Goal: Transaction & Acquisition: Purchase product/service

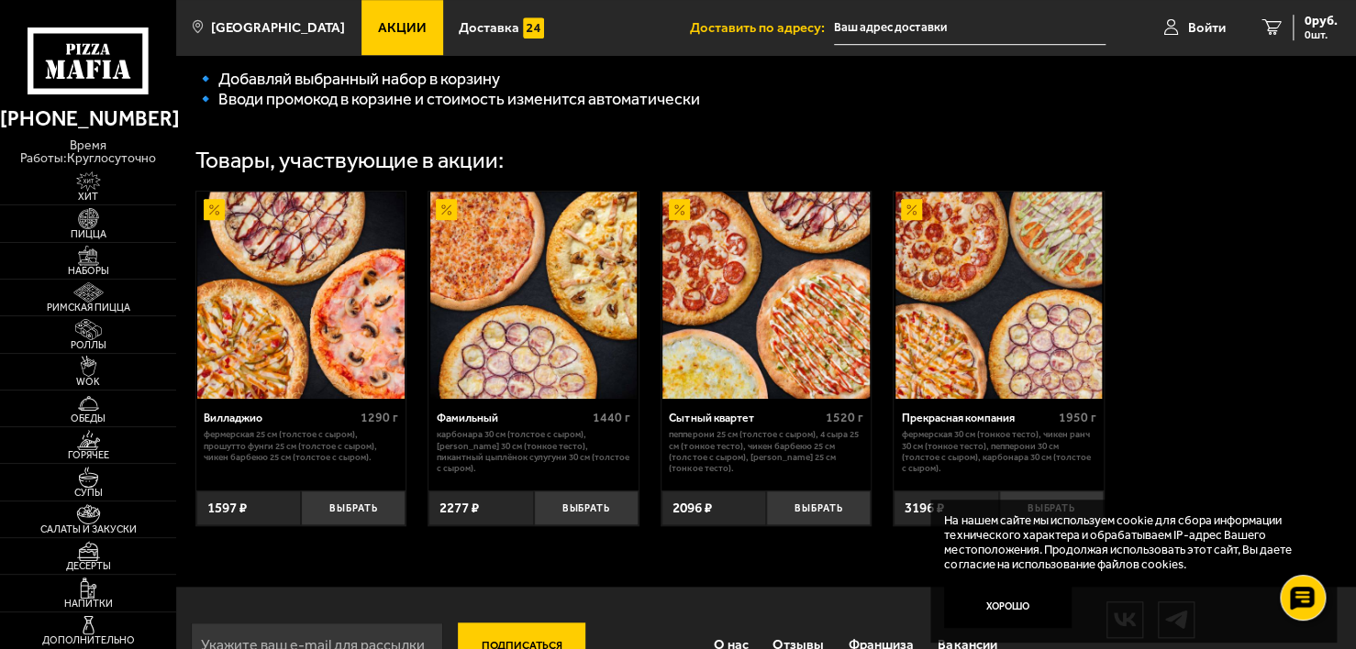
scroll to position [624, 0]
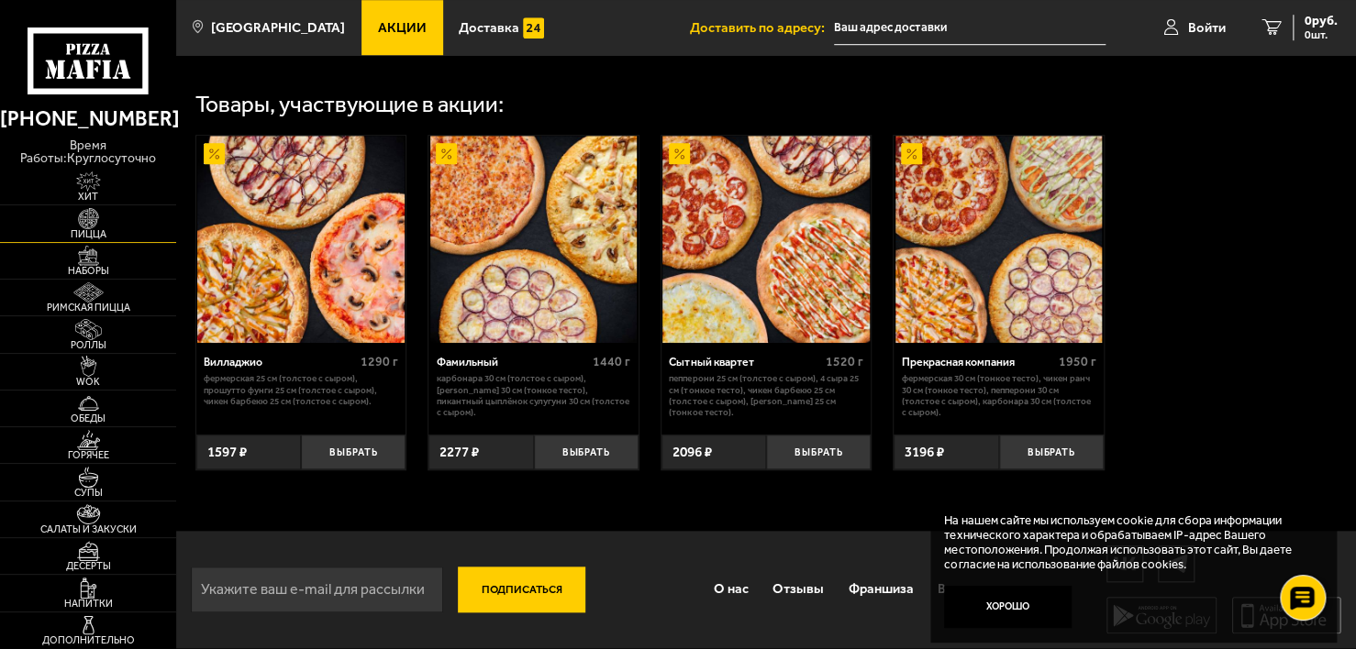
click at [95, 227] on img at bounding box center [88, 218] width 54 height 20
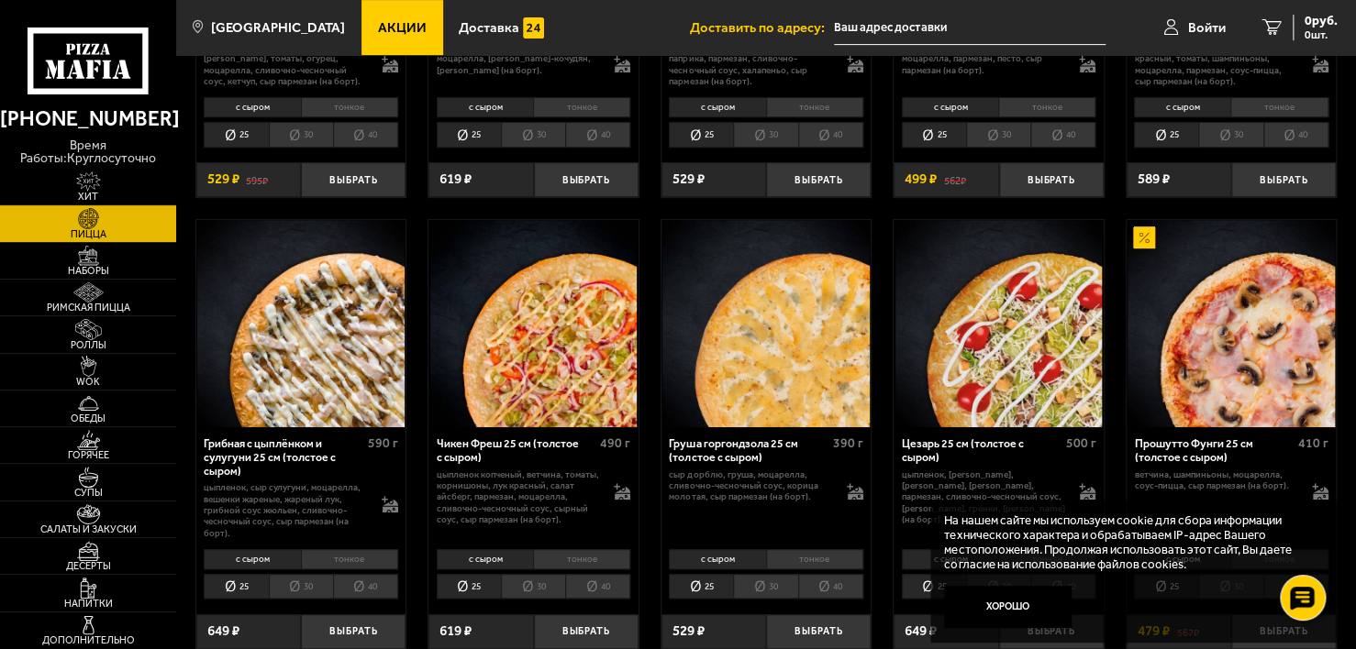
scroll to position [367, 0]
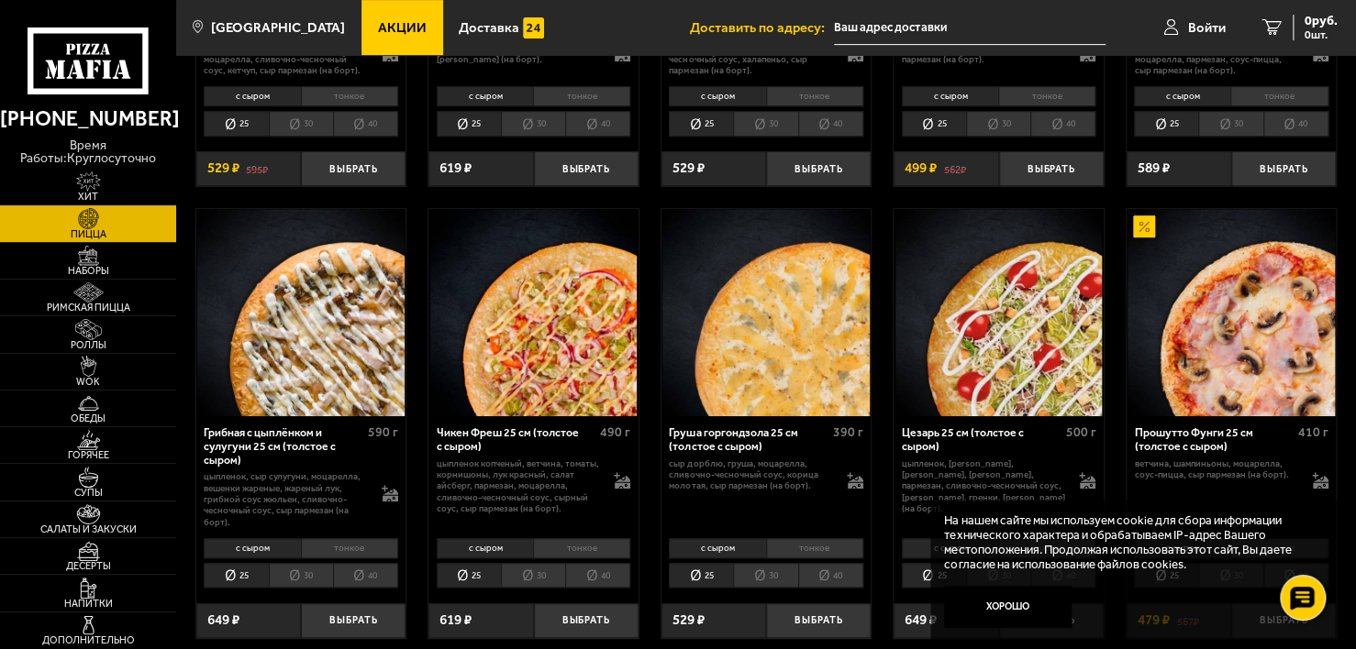
click at [720, 549] on li "с сыром" at bounding box center [717, 548] width 96 height 20
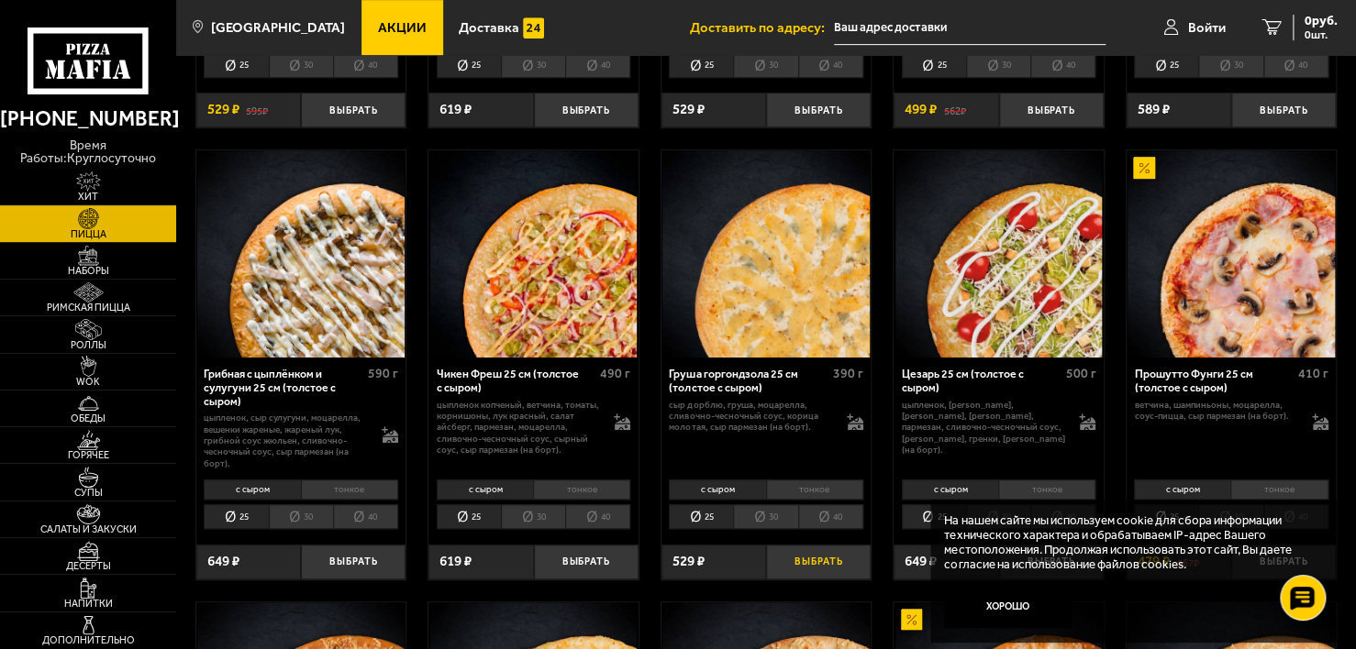
scroll to position [459, 0]
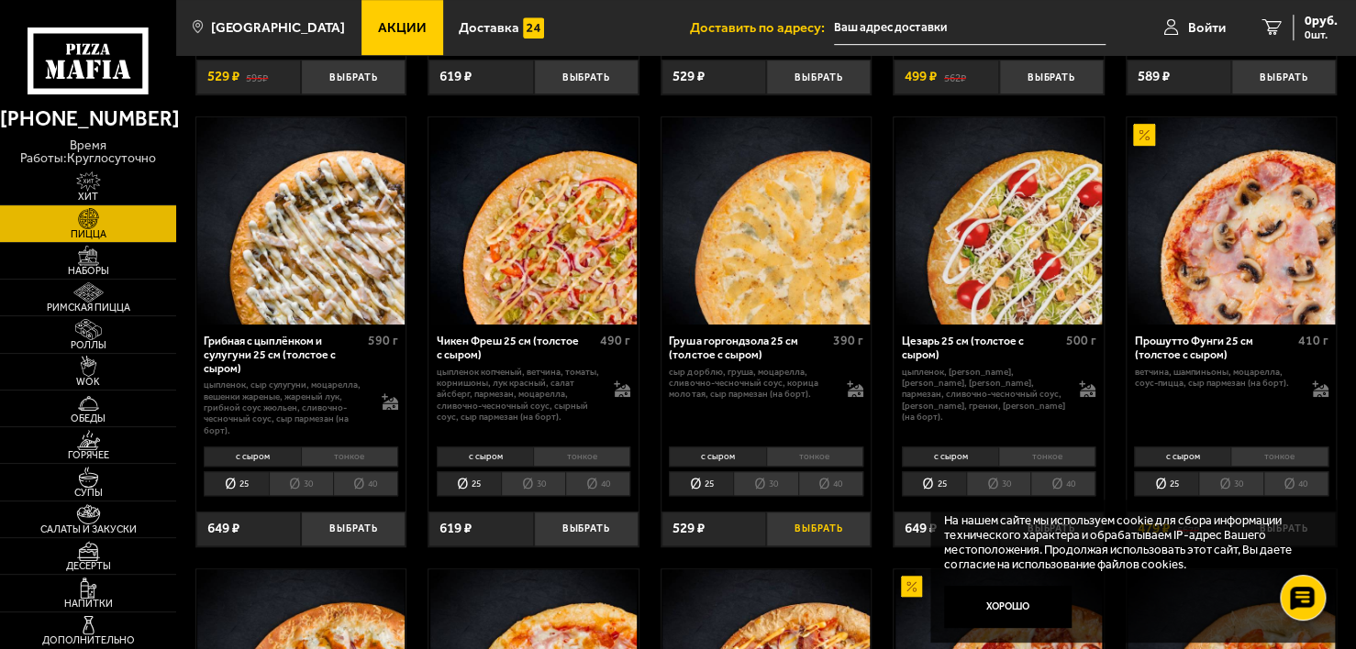
click at [815, 523] on button "Выбрать" at bounding box center [818, 529] width 105 height 35
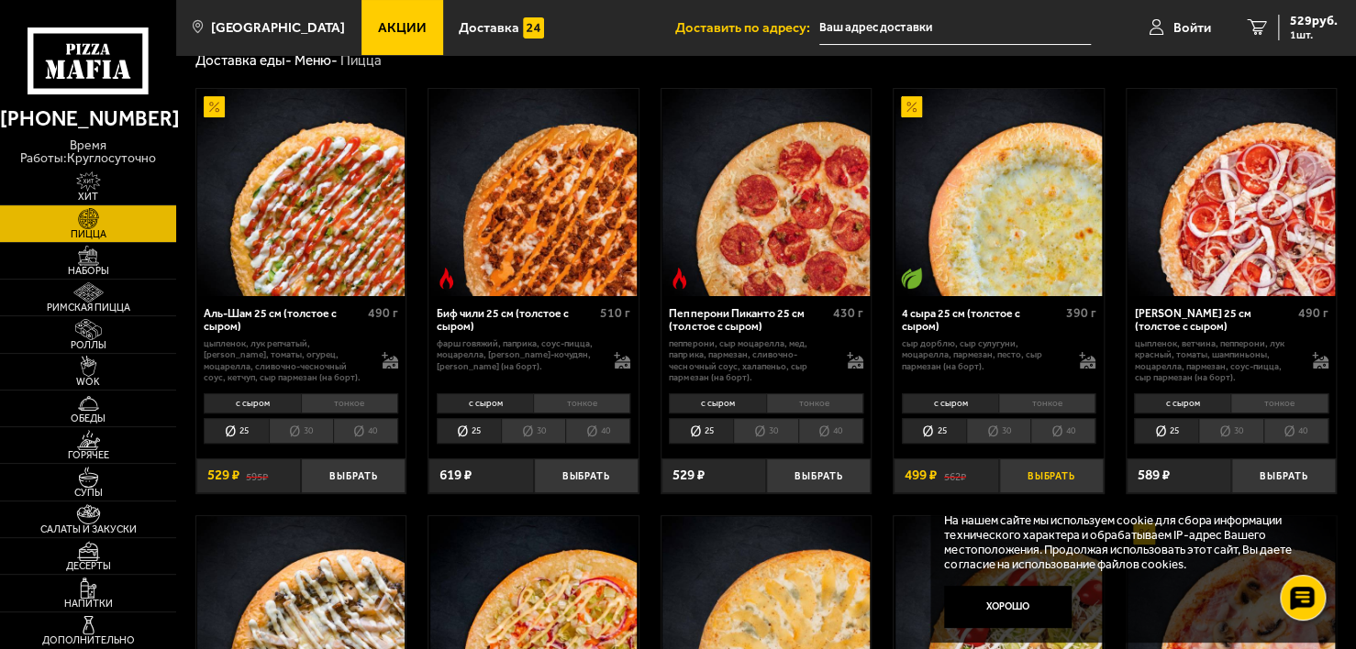
scroll to position [92, 0]
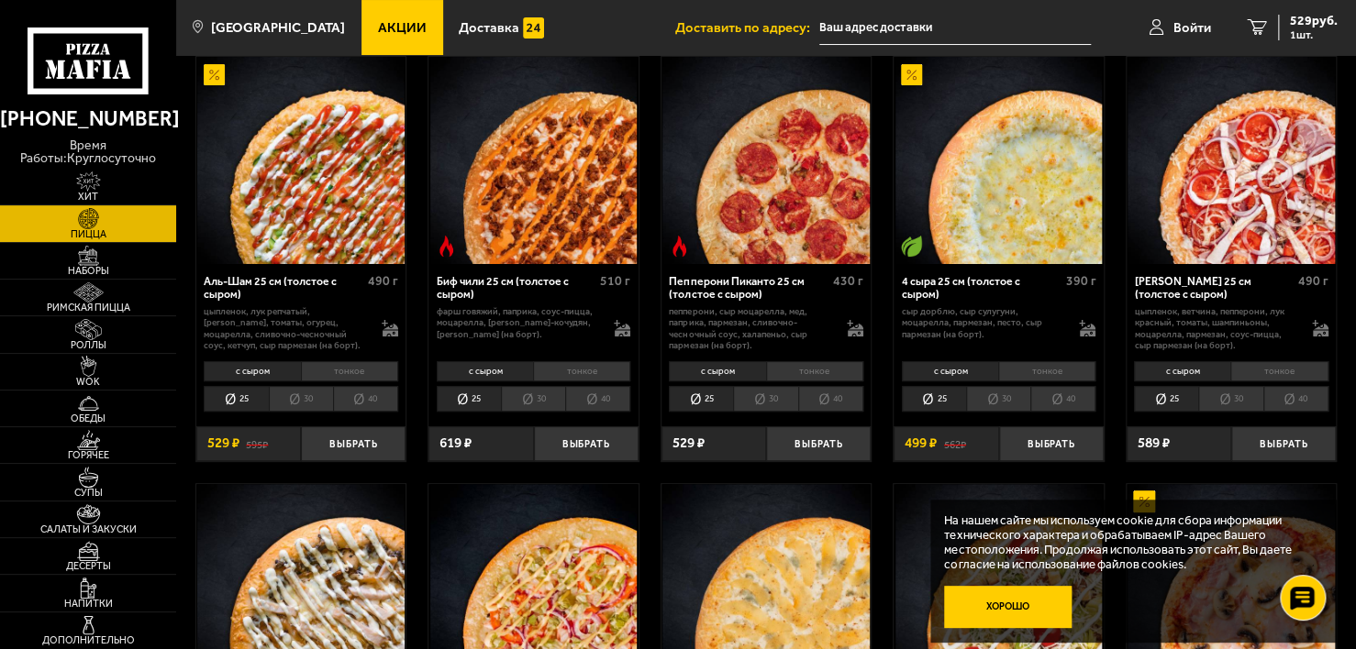
click at [1012, 610] on button "Хорошо" at bounding box center [1008, 607] width 128 height 42
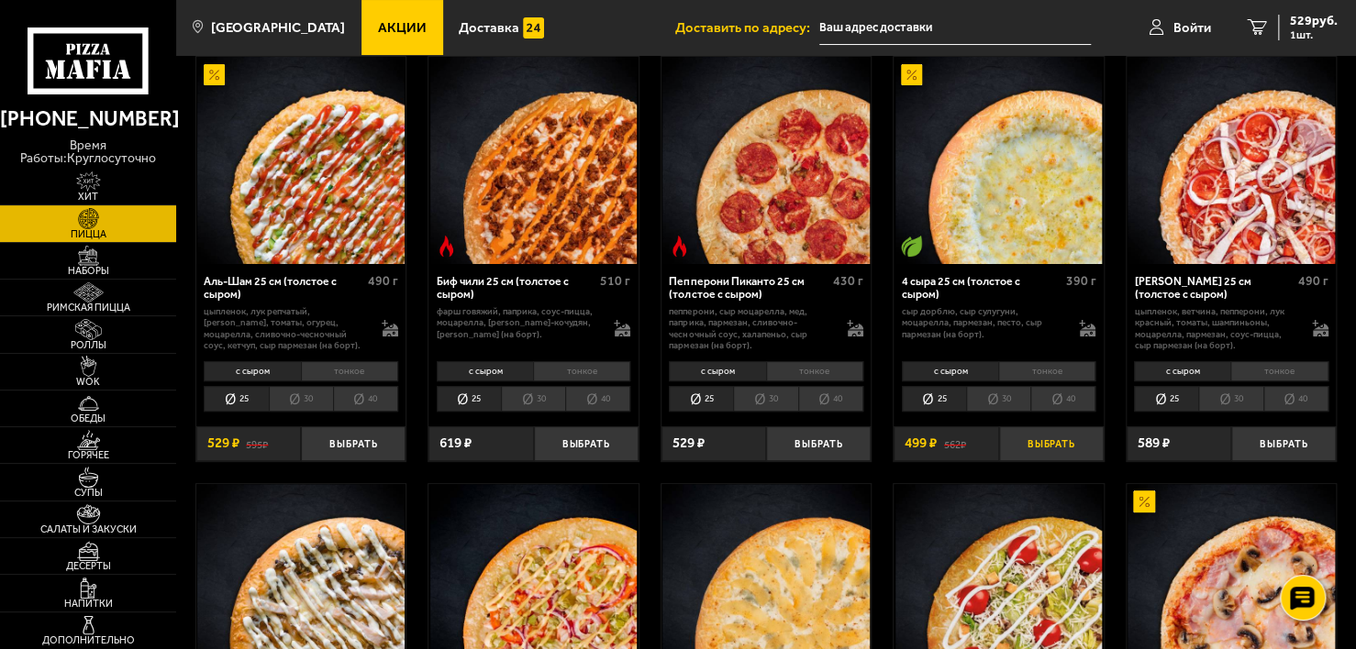
click at [1031, 444] on button "Выбрать" at bounding box center [1051, 444] width 105 height 35
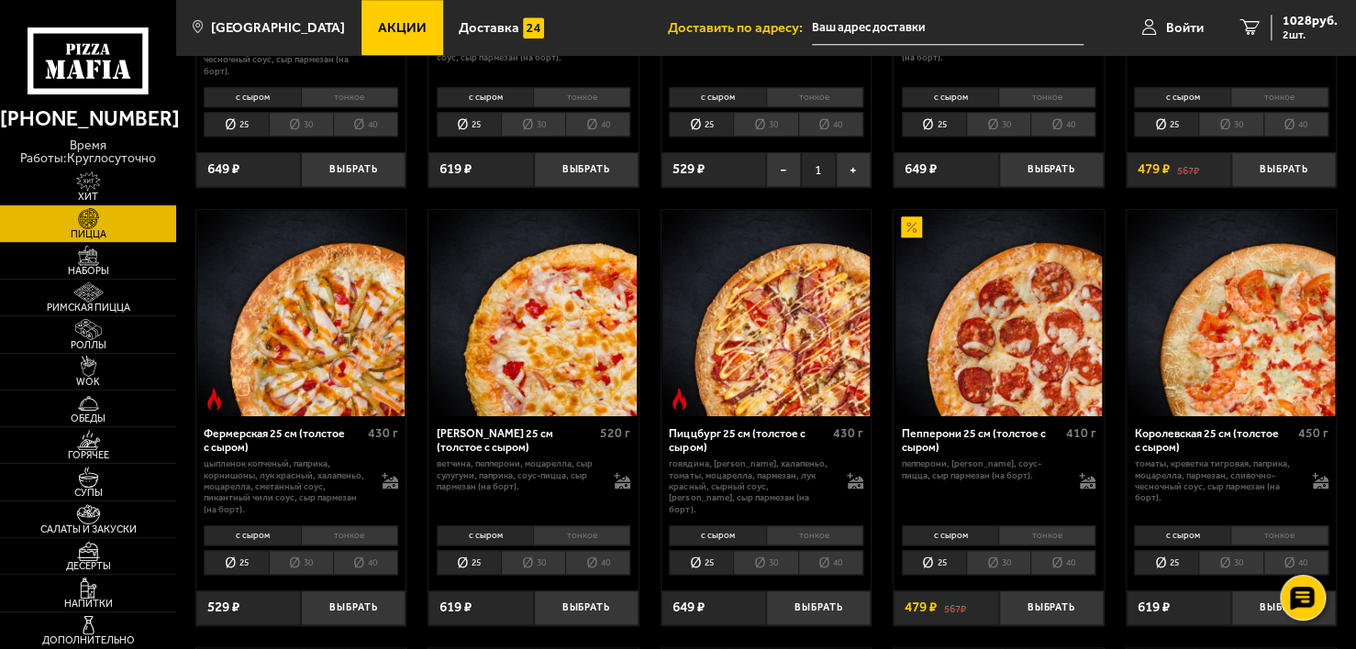
scroll to position [826, 0]
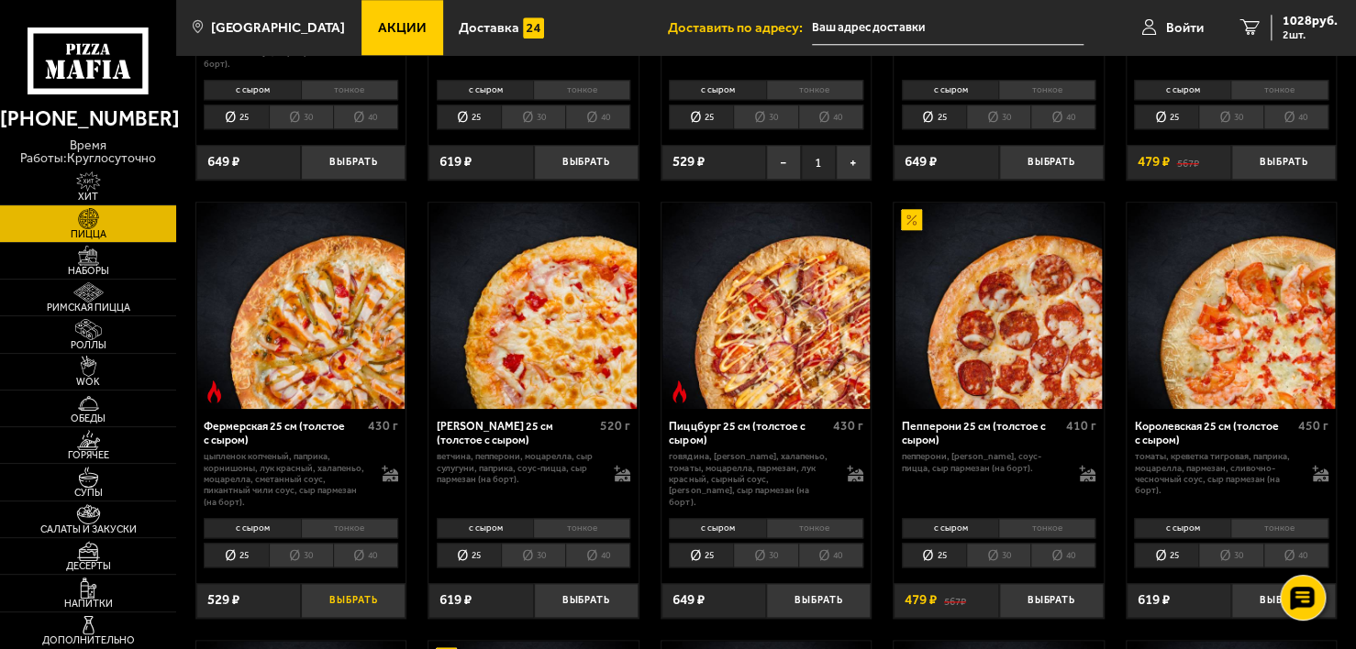
click at [350, 596] on button "Выбрать" at bounding box center [353, 600] width 105 height 35
click at [1303, 17] on span "1335 руб." at bounding box center [1309, 21] width 55 height 13
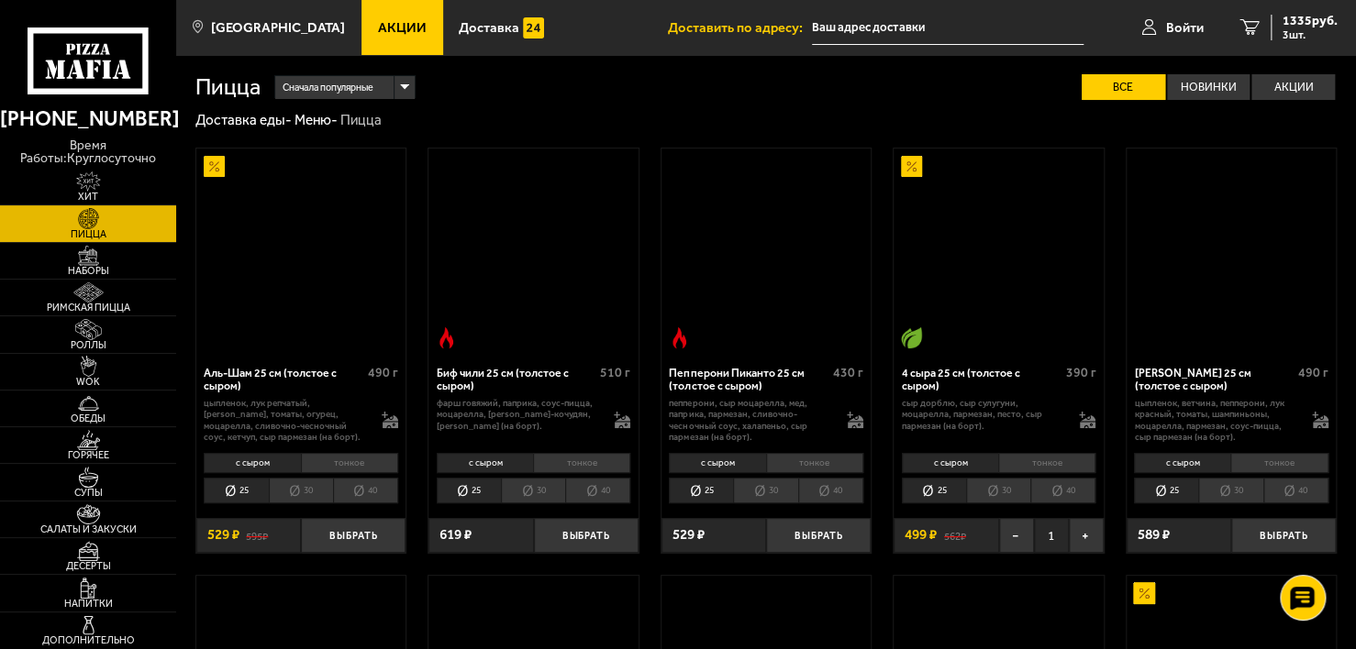
scroll to position [826, 0]
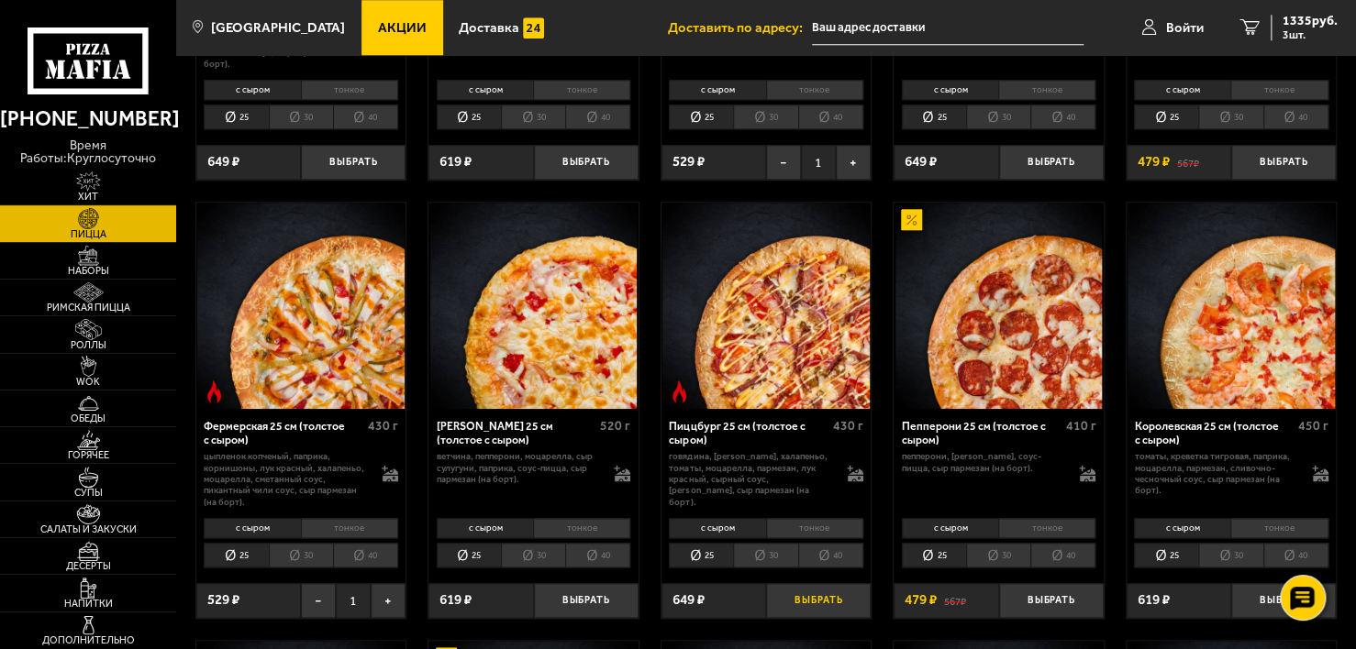
click at [810, 599] on button "Выбрать" at bounding box center [818, 600] width 105 height 35
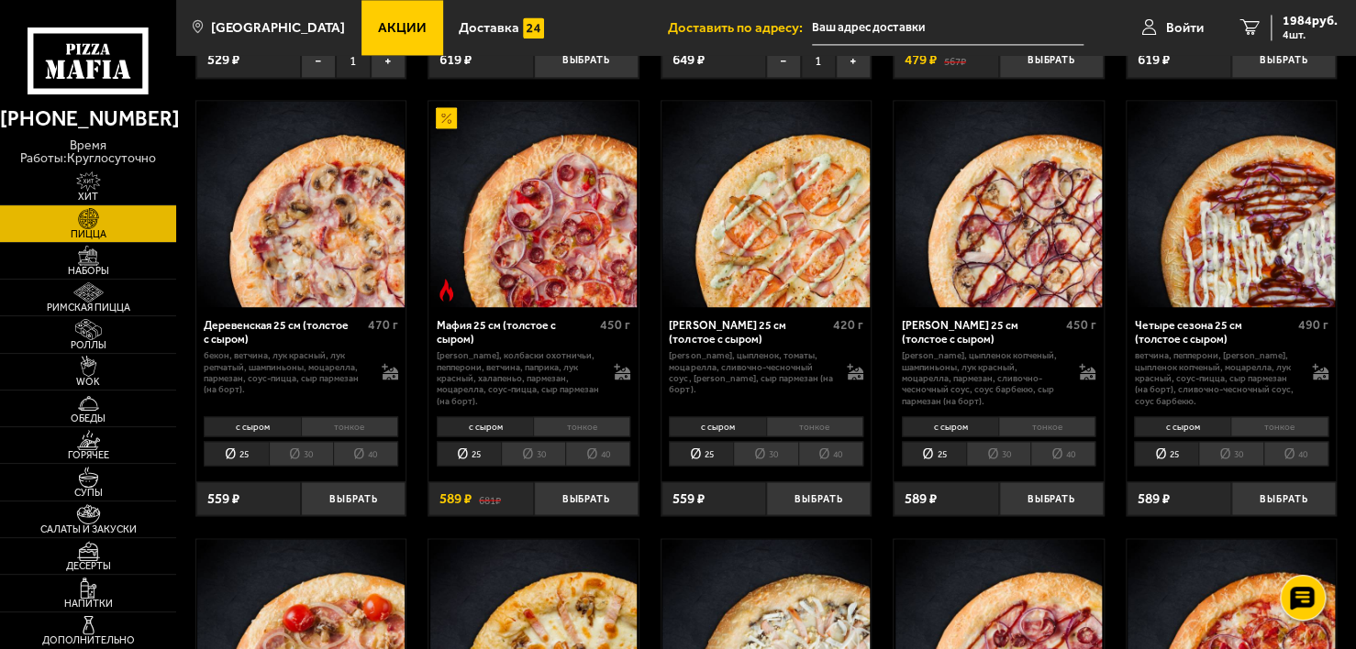
scroll to position [1376, 0]
